Goal: Information Seeking & Learning: Learn about a topic

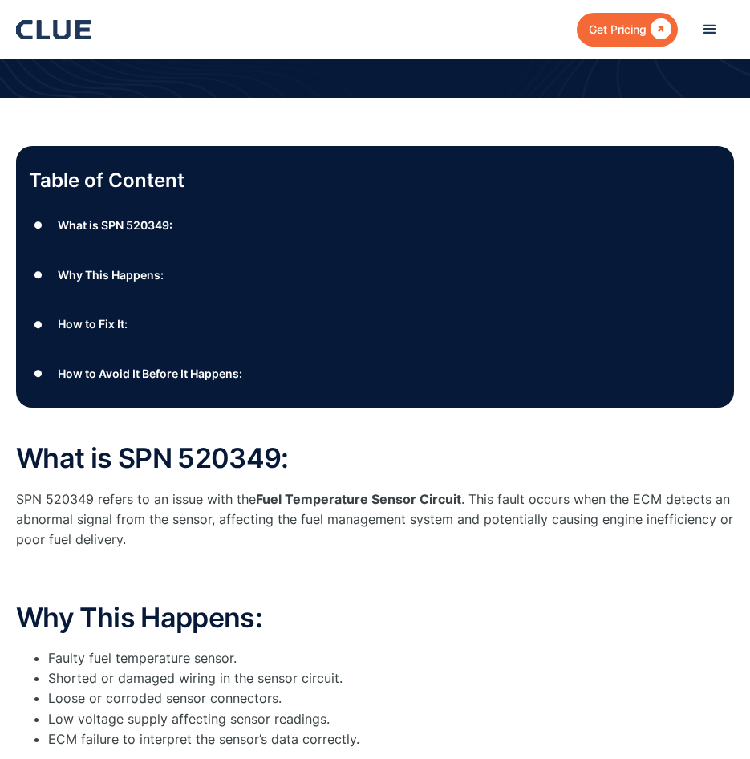
scroll to position [321, 0]
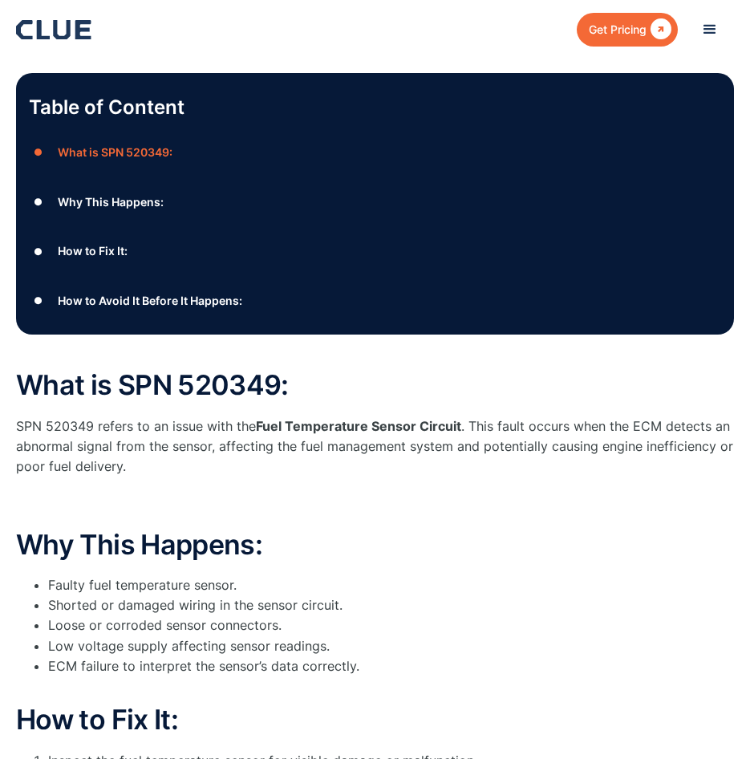
click at [456, 430] on strong "Fuel Temperature Sensor Circuit" at bounding box center [358, 426] width 205 height 16
drag, startPoint x: 461, startPoint y: 427, endPoint x: 259, endPoint y: 423, distance: 202.2
click at [259, 423] on p "SPN 520349 refers to an issue with the Fuel Temperature Sensor Circuit . This f…" at bounding box center [375, 446] width 718 height 61
drag, startPoint x: 259, startPoint y: 423, endPoint x: 278, endPoint y: 423, distance: 18.4
copy strong "Fuel Temperature Sensor Circuit"
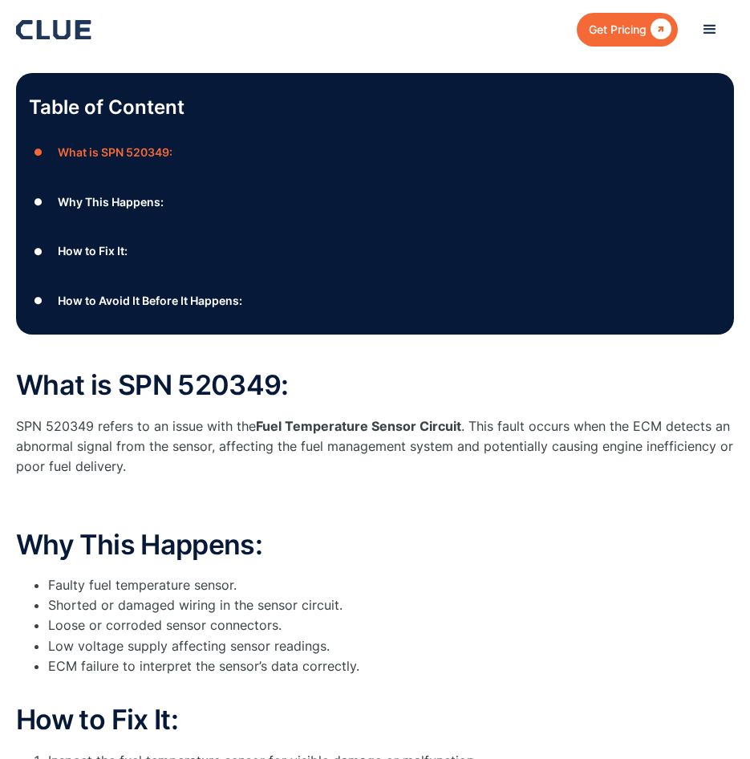
click at [318, 445] on p "SPN 520349 refers to an issue with the Fuel Temperature Sensor Circuit . This f…" at bounding box center [375, 446] width 718 height 61
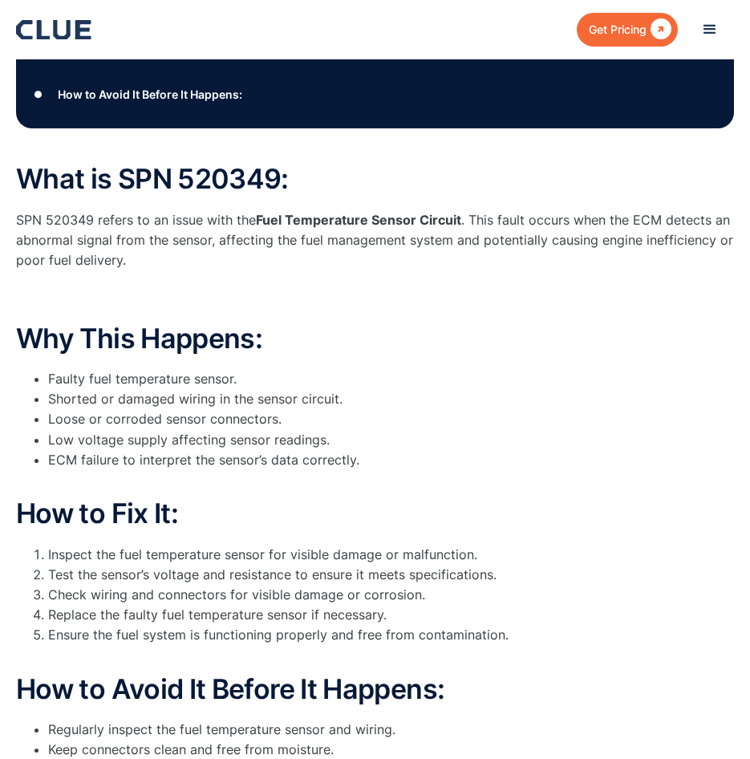
scroll to position [561, 0]
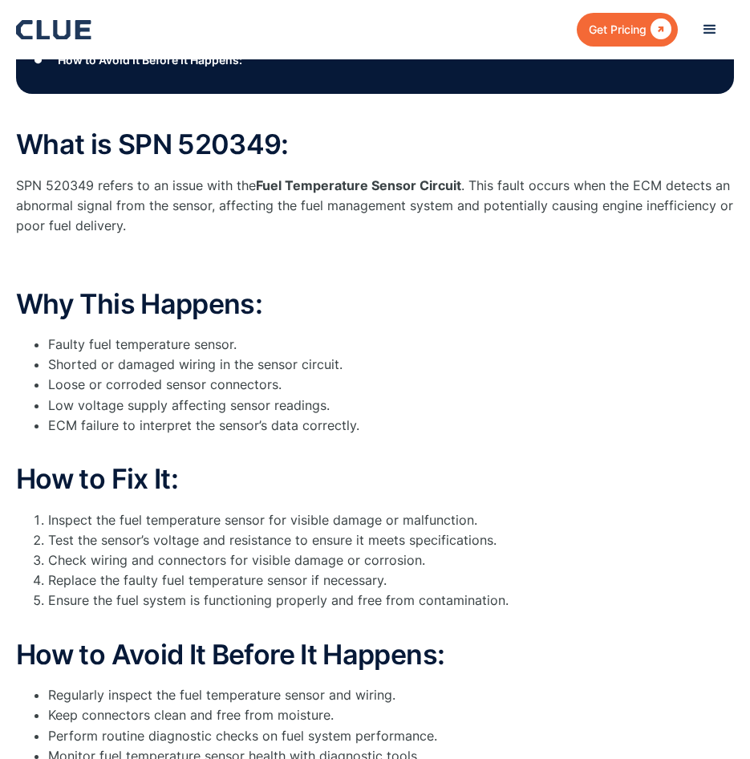
drag, startPoint x: 46, startPoint y: 188, endPoint x: 91, endPoint y: 179, distance: 45.8
click at [91, 179] on p "SPN 520349 refers to an issue with the Fuel Temperature Sensor Circuit . This f…" at bounding box center [375, 206] width 718 height 61
drag, startPoint x: 91, startPoint y: 179, endPoint x: 83, endPoint y: 185, distance: 10.3
click at [83, 185] on p "SPN 520349 refers to an issue with the Fuel Temperature Sensor Circuit . This f…" at bounding box center [375, 206] width 718 height 61
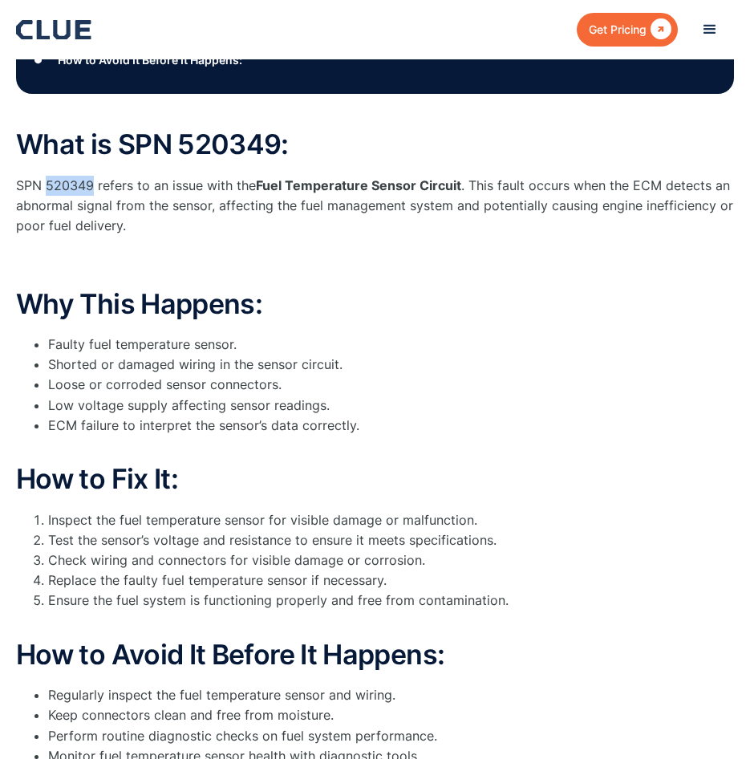
drag, startPoint x: 91, startPoint y: 184, endPoint x: 48, endPoint y: 184, distance: 43.3
click at [48, 184] on p "SPN 520349 refers to an issue with the Fuel Temperature Sensor Circuit . This f…" at bounding box center [375, 206] width 718 height 61
drag, startPoint x: 48, startPoint y: 184, endPoint x: 62, endPoint y: 184, distance: 13.6
click at [48, 184] on p "SPN 520349 refers to an issue with the Fuel Temperature Sensor Circuit . This f…" at bounding box center [375, 206] width 718 height 61
drag, startPoint x: 91, startPoint y: 183, endPoint x: 13, endPoint y: 184, distance: 77.8
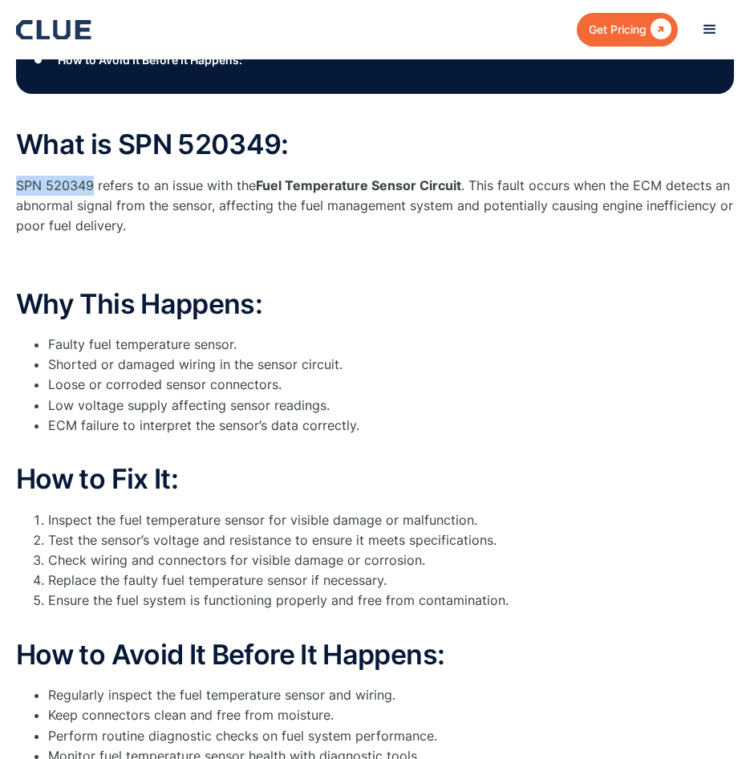
click at [13, 184] on div "Table of Content ● What is SPN 520349: ● Why This Happens: ● How to Fix It: ● H…" at bounding box center [375, 339] width 750 height 1110
drag, startPoint x: 13, startPoint y: 184, endPoint x: 30, endPoint y: 184, distance: 16.8
